Goal: Transaction & Acquisition: Obtain resource

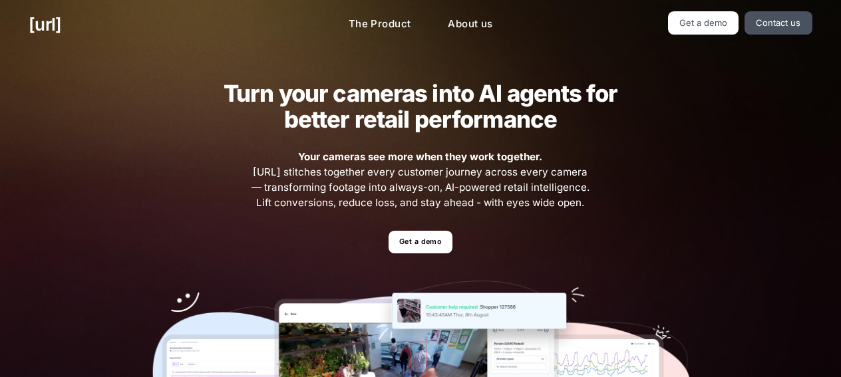
drag, startPoint x: 510, startPoint y: 116, endPoint x: 712, endPoint y: 53, distance: 212.1
click at [510, 115] on h2 "Turn your cameras into AI agents for better retail performance" at bounding box center [420, 107] width 435 height 52
click at [442, 242] on link "Get a demo" at bounding box center [420, 242] width 63 height 23
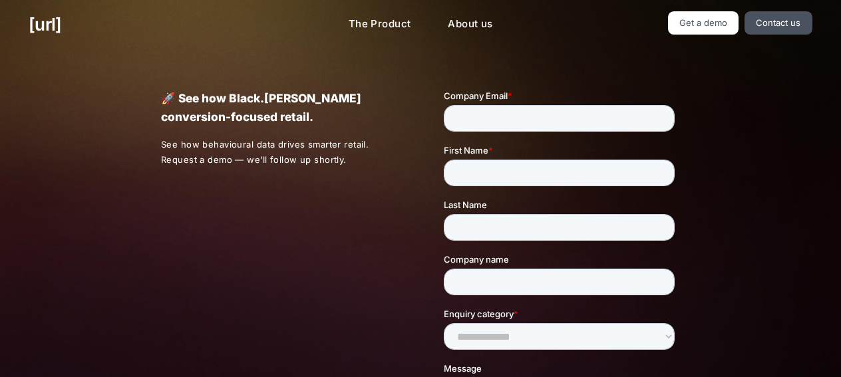
scroll to position [200, 0]
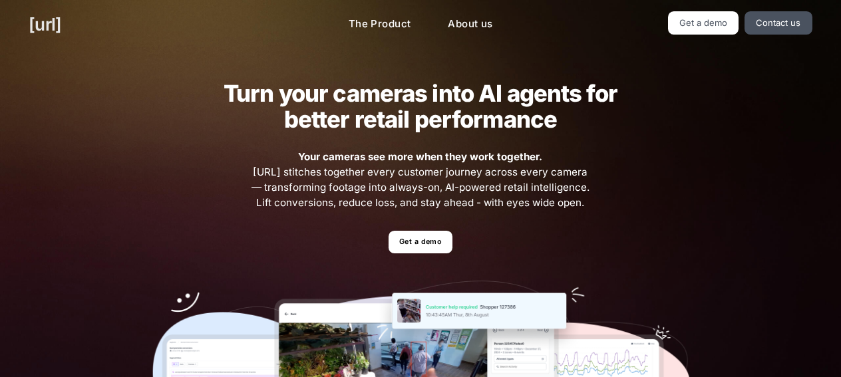
drag, startPoint x: 44, startPoint y: 10, endPoint x: 42, endPoint y: 21, distance: 11.5
click at [44, 14] on div "black.ai The Product About us Get a demo Contact us" at bounding box center [420, 24] width 841 height 49
click at [42, 22] on link "[URL]" at bounding box center [45, 24] width 33 height 26
click at [729, 110] on div "Turn your cameras into AI agents for better retail performance Your cameras see…" at bounding box center [420, 291] width 841 height 484
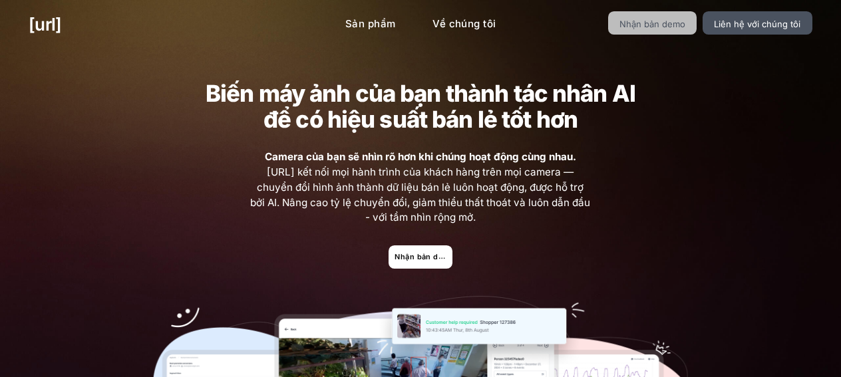
click at [697, 25] on link "Nhận bản demo" at bounding box center [652, 22] width 89 height 23
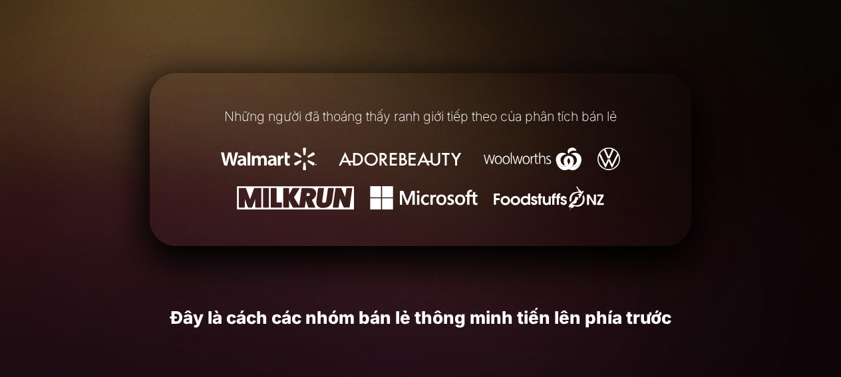
scroll to position [200, 0]
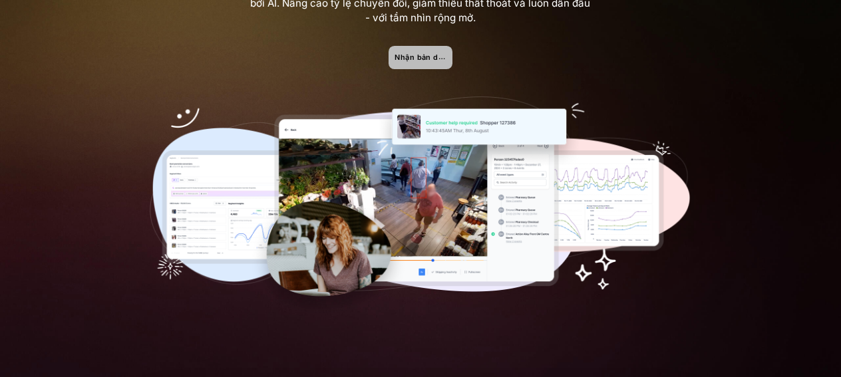
click at [434, 57] on font "Nhận bản demo" at bounding box center [425, 57] width 60 height 9
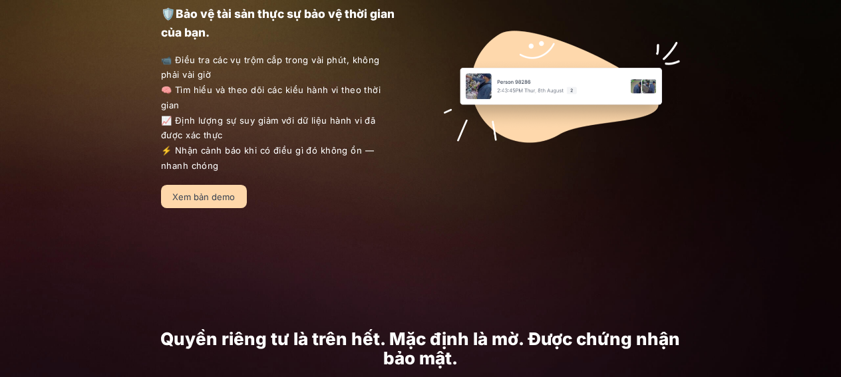
scroll to position [1597, 0]
